Goal: Check status: Check status

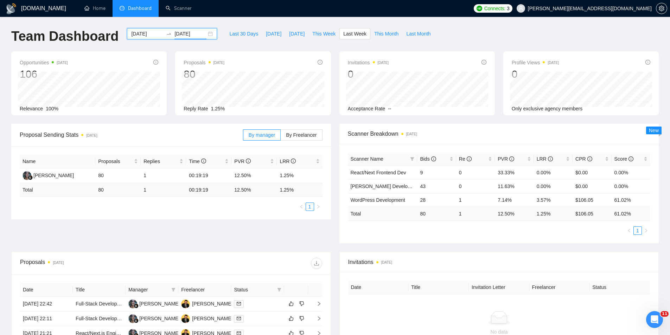
click at [207, 33] on div "2025-08-18 2025-08-24" at bounding box center [172, 33] width 90 height 11
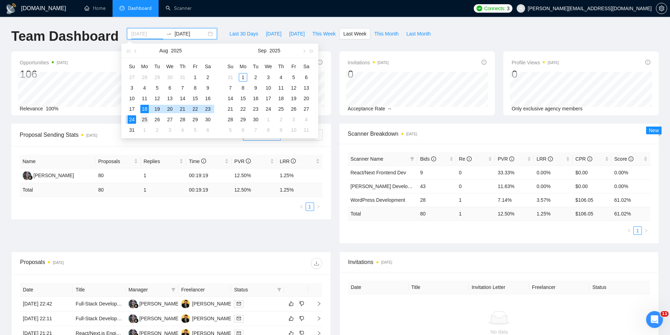
type input "[DATE]"
click at [145, 120] on div "25" at bounding box center [144, 119] width 8 height 8
type input "[DATE]"
click at [133, 132] on div "31" at bounding box center [132, 130] width 8 height 8
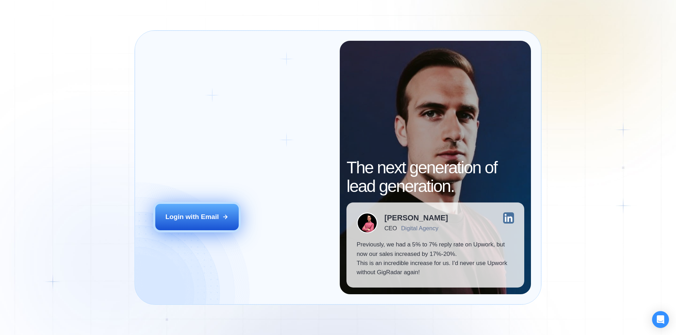
click at [220, 223] on button "Login with Email" at bounding box center [197, 217] width 84 height 26
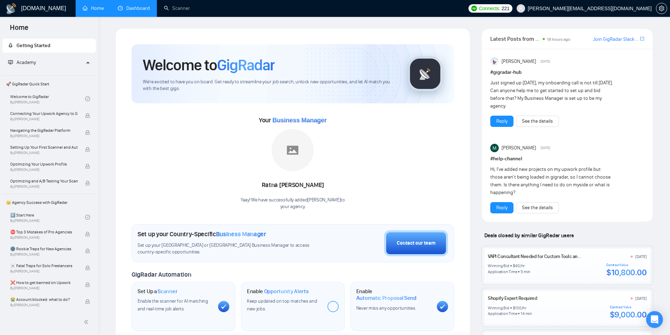
click at [129, 11] on link "Dashboard" at bounding box center [134, 8] width 32 height 6
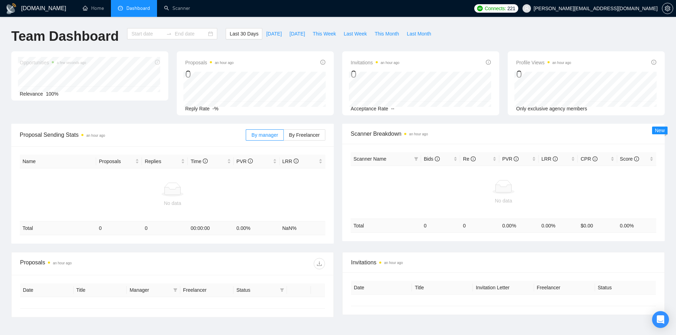
type input "[DATE]"
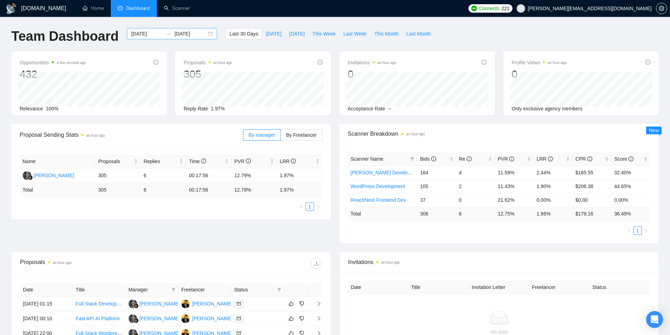
click at [207, 33] on div "[DATE] [DATE]" at bounding box center [172, 33] width 90 height 11
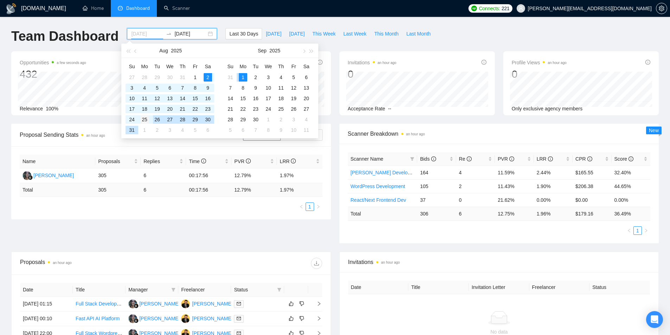
type input "[DATE]"
click at [145, 122] on div "25" at bounding box center [144, 119] width 8 height 8
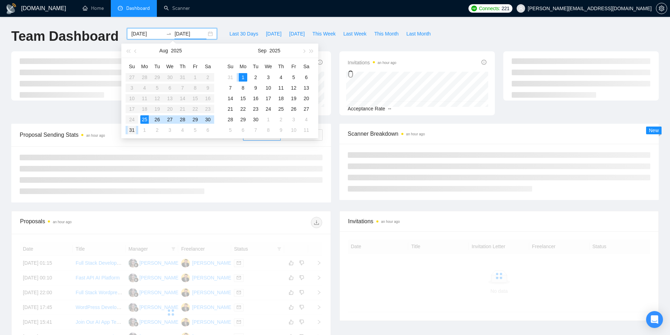
type input "[DATE]"
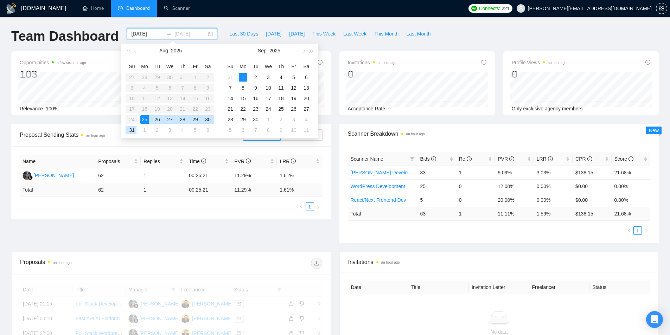
click at [130, 133] on div "31" at bounding box center [132, 130] width 8 height 8
